Goal: Information Seeking & Learning: Learn about a topic

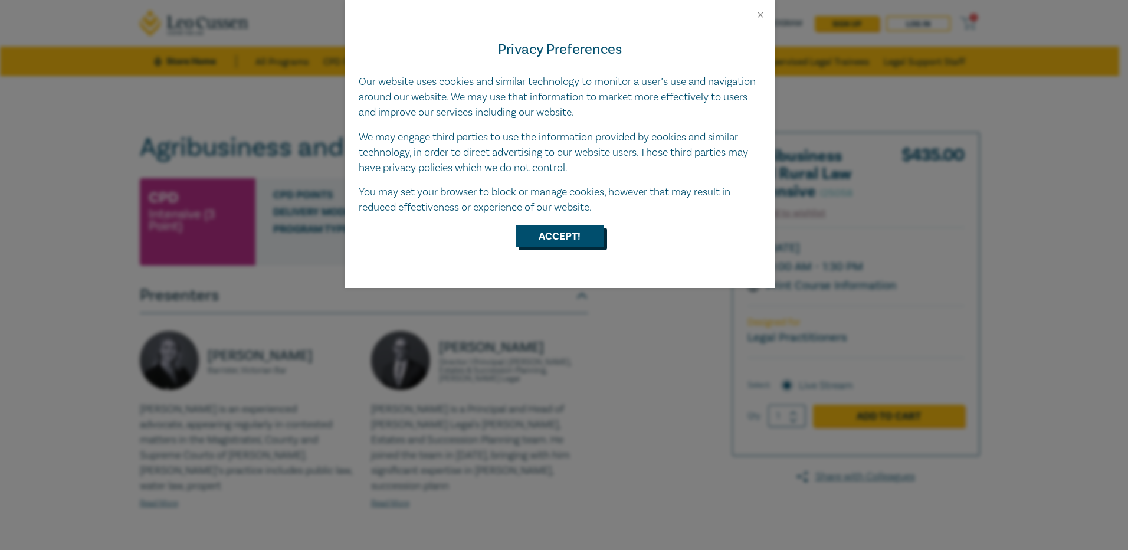
click at [564, 237] on button "Accept!" at bounding box center [560, 236] width 89 height 22
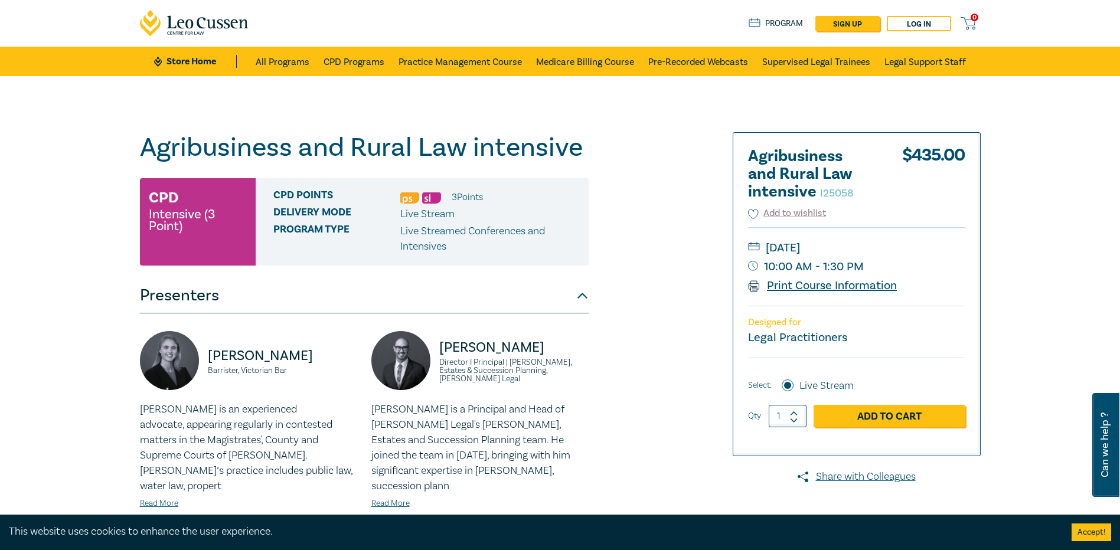
click at [793, 288] on link "Print Course Information" at bounding box center [822, 285] width 149 height 15
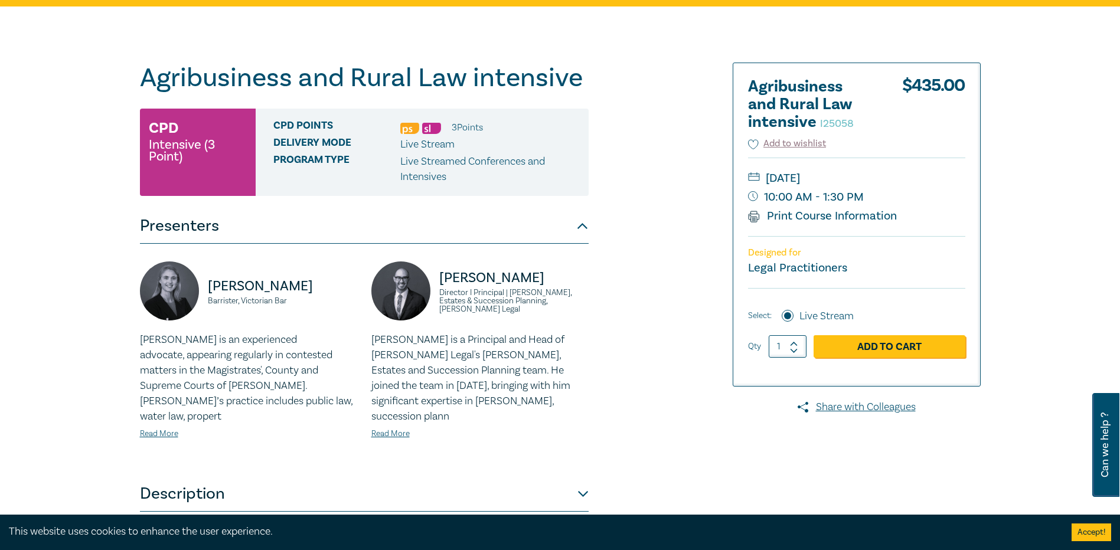
scroll to position [177, 0]
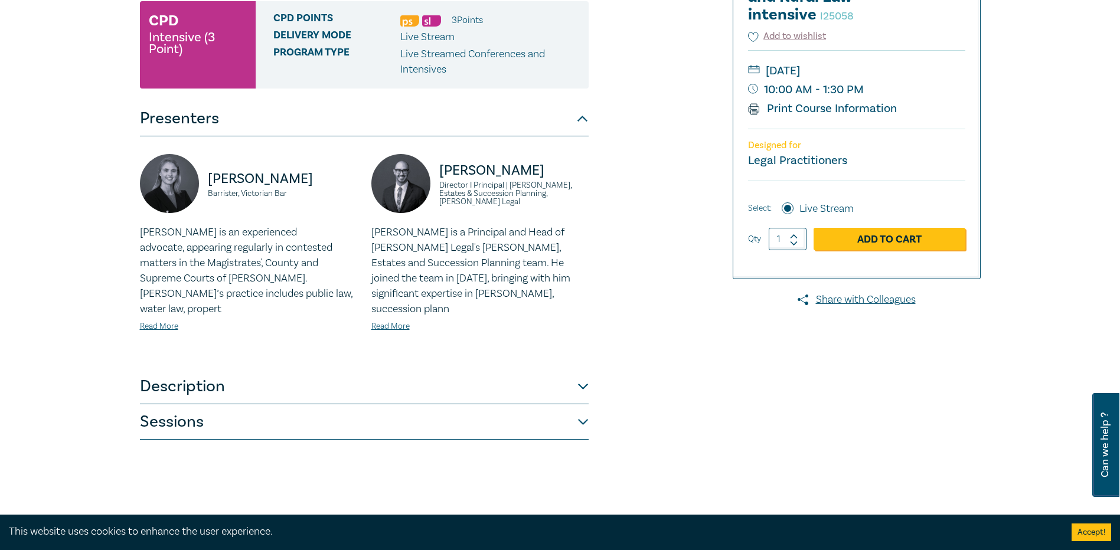
click at [584, 369] on button "Description" at bounding box center [364, 386] width 449 height 35
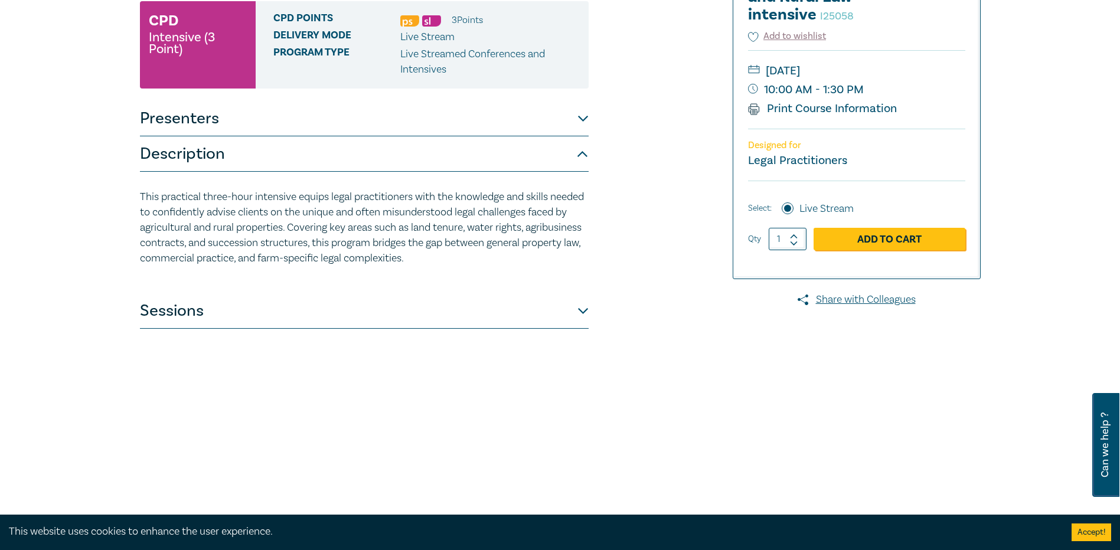
click at [594, 302] on div "Agribusiness and Rural Law intensive I25058 CPD Intensive (3 Point) CPD Points …" at bounding box center [418, 250] width 570 height 590
click at [583, 310] on button "Sessions" at bounding box center [364, 310] width 449 height 35
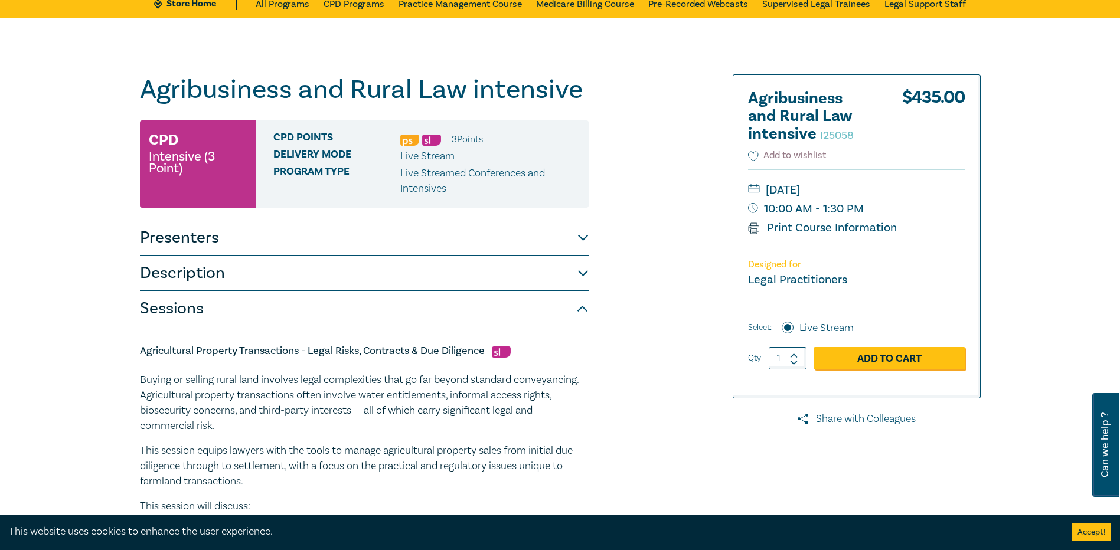
scroll to position [0, 0]
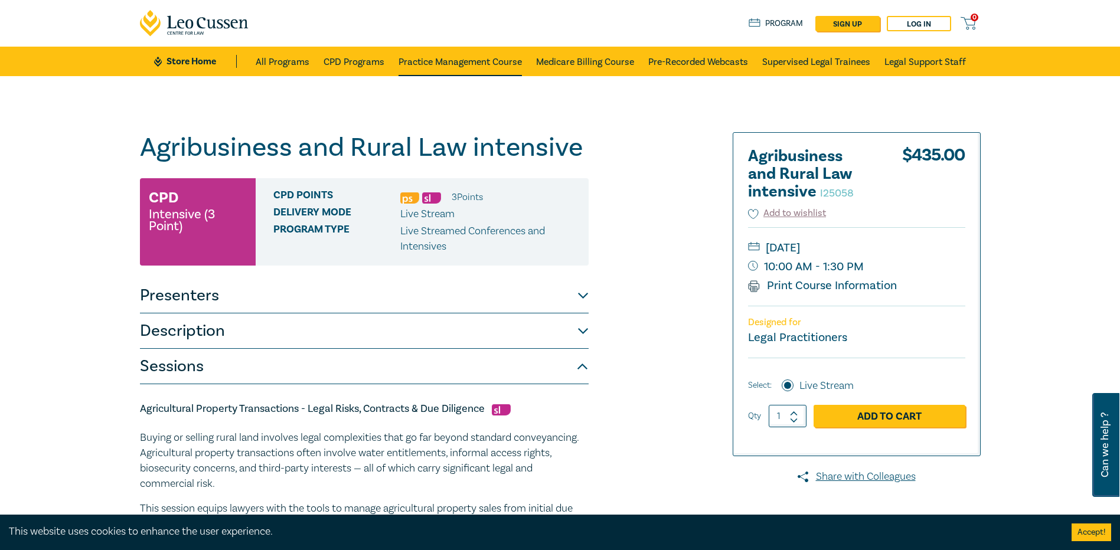
click at [444, 57] on link "Practice Management Course" at bounding box center [459, 62] width 123 height 30
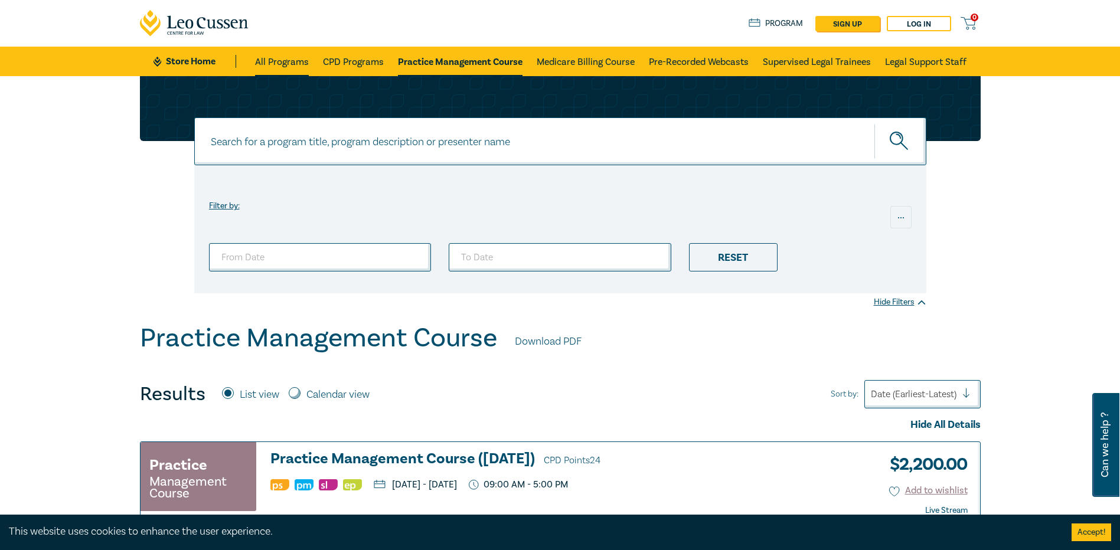
click at [271, 62] on link "All Programs" at bounding box center [282, 62] width 54 height 30
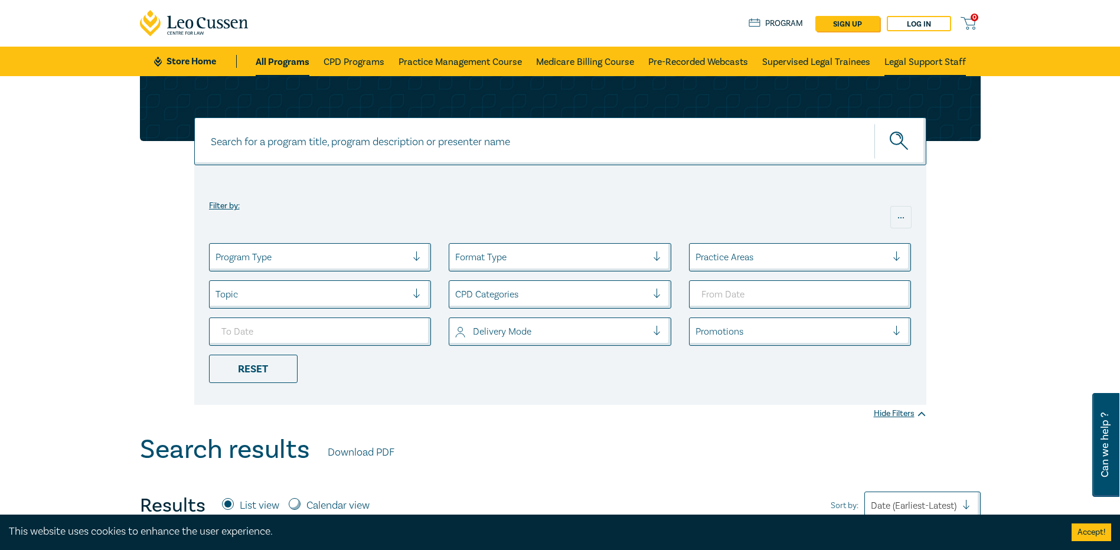
click at [912, 58] on link "Legal Support Staff" at bounding box center [924, 62] width 81 height 30
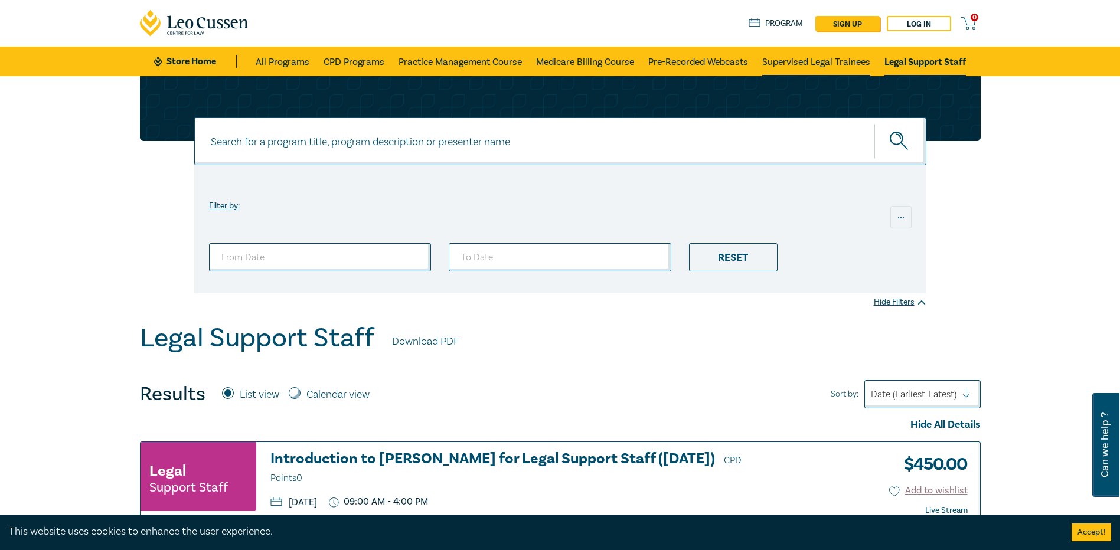
click at [797, 58] on link "Supervised Legal Trainees" at bounding box center [816, 62] width 108 height 30
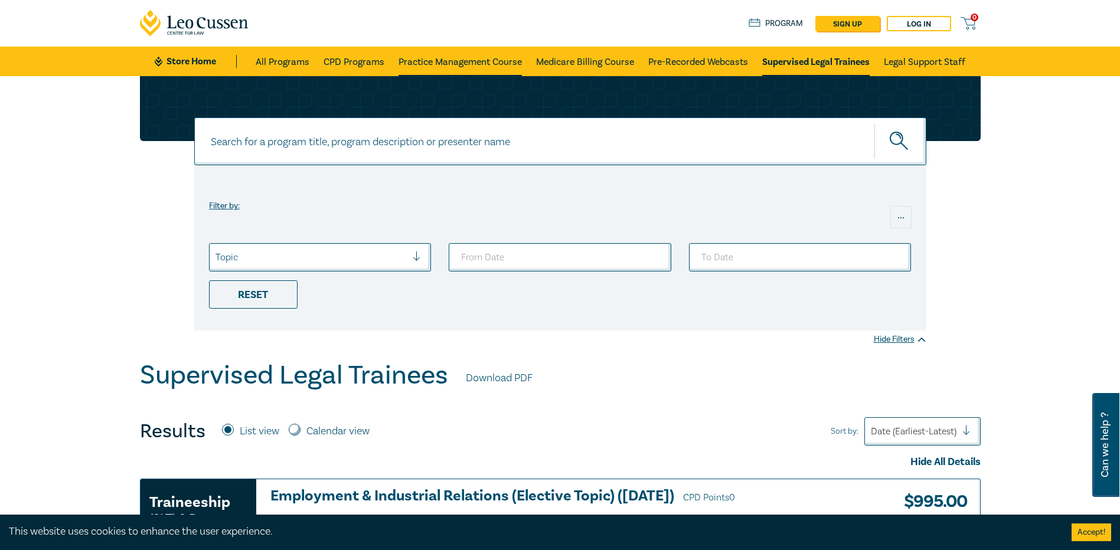
click at [490, 59] on link "Practice Management Course" at bounding box center [459, 62] width 123 height 30
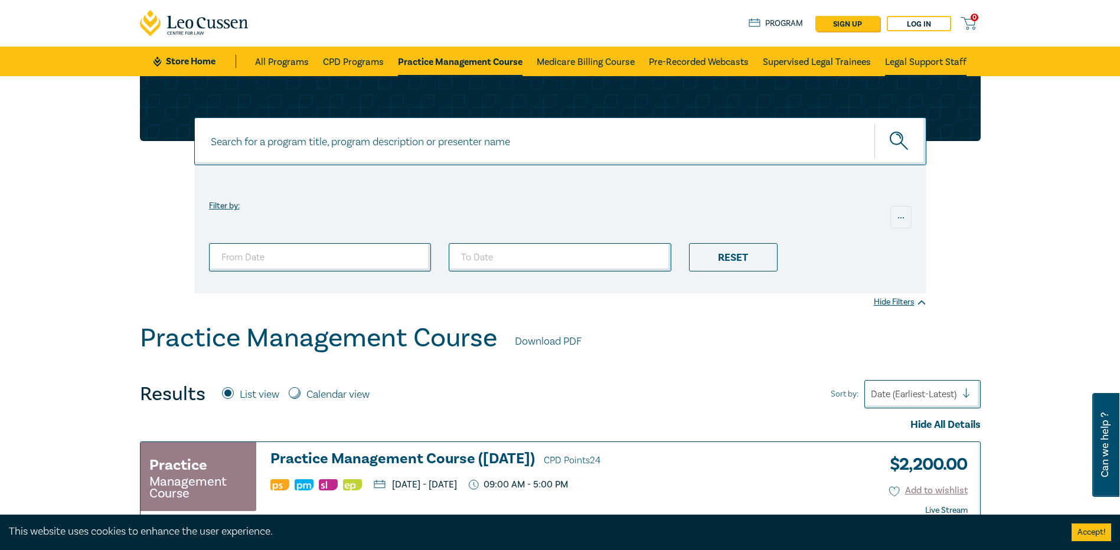
click at [913, 58] on link "Legal Support Staff" at bounding box center [925, 62] width 81 height 30
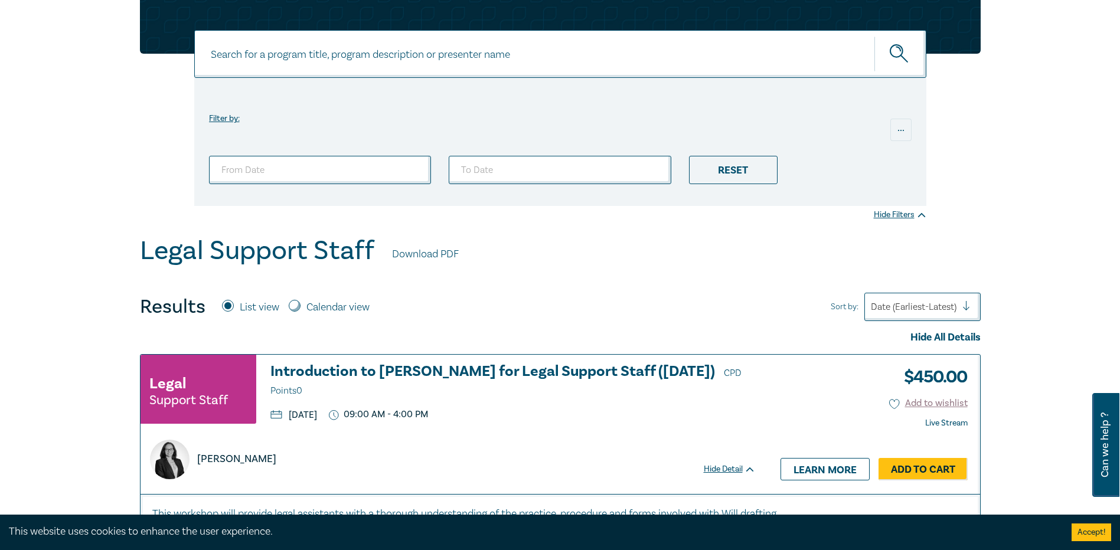
scroll to position [177, 0]
